Goal: Task Accomplishment & Management: Use online tool/utility

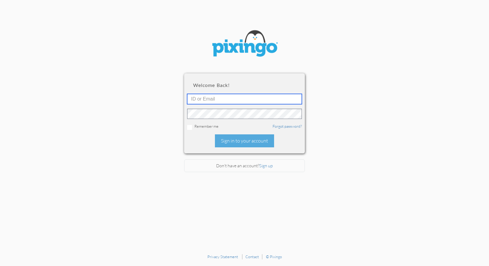
click at [226, 99] on input "text" at bounding box center [244, 99] width 115 height 10
type input "5745"
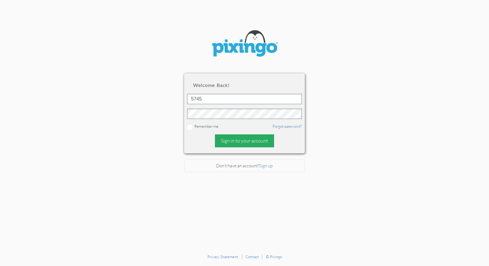
click at [258, 141] on div "Sign in to your account" at bounding box center [244, 140] width 59 height 13
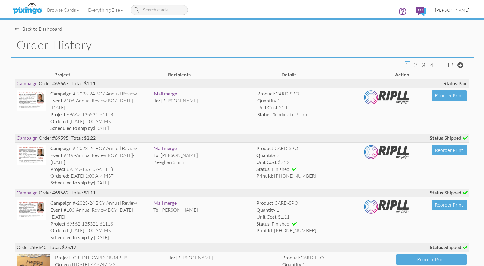
click at [465, 10] on span "[PERSON_NAME]" at bounding box center [453, 10] width 34 height 5
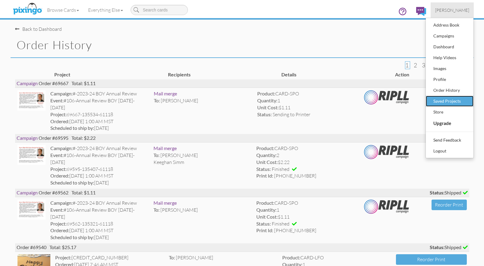
click at [455, 101] on div "Saved Projects" at bounding box center [450, 101] width 36 height 9
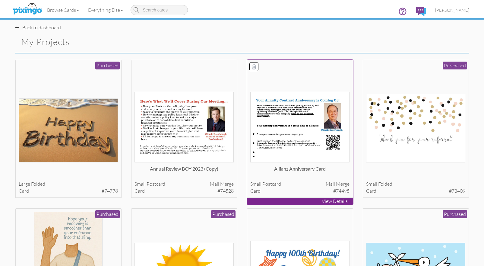
click at [294, 116] on img at bounding box center [300, 127] width 99 height 71
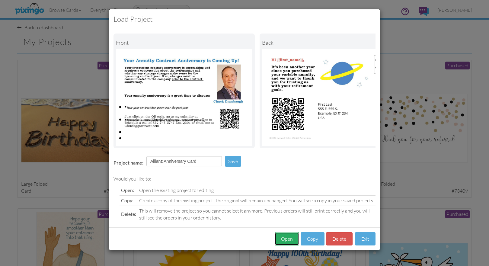
click at [286, 243] on button "Open" at bounding box center [287, 239] width 24 height 14
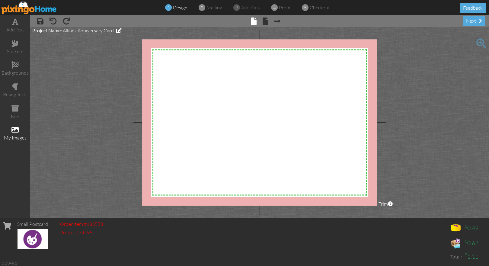
click at [19, 134] on div "my images" at bounding box center [15, 133] width 30 height 21
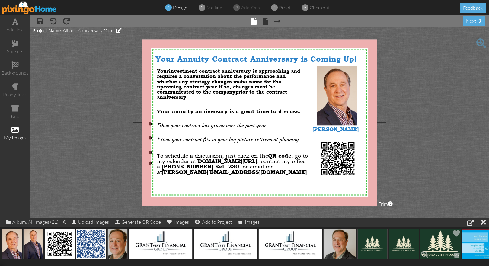
click at [442, 240] on img at bounding box center [440, 244] width 40 height 30
click at [64, 243] on img at bounding box center [60, 244] width 30 height 30
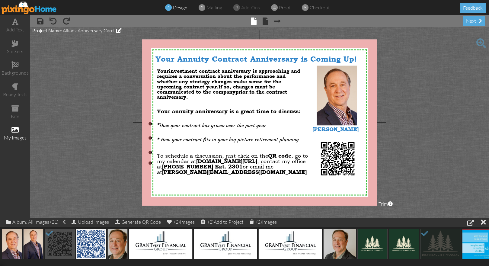
click at [414, 104] on project-studio-wrapper "X X X X X X X X X X X X X X X X X X X X X X X X X X X X X X X X X X X X X X X X…" at bounding box center [259, 122] width 459 height 190
click at [397, 84] on project-studio-wrapper "X X X X X X X X X X X X X X X X X X X X X X X X X X X X X X X X X X X X X X X X…" at bounding box center [259, 122] width 459 height 190
click at [461, 119] on project-studio-wrapper "X X X X X X X X X X X X X X X X X X X X X X X X X X X X X X X X X X X X X X X X…" at bounding box center [259, 122] width 459 height 190
click at [469, 155] on project-studio-wrapper "X X X X X X X X X X X X X X X X X X X X X X X X X X X X X X X X X X X X X X X X…" at bounding box center [259, 122] width 459 height 190
click at [286, 252] on img at bounding box center [290, 244] width 64 height 30
